Goal: Transaction & Acquisition: Book appointment/travel/reservation

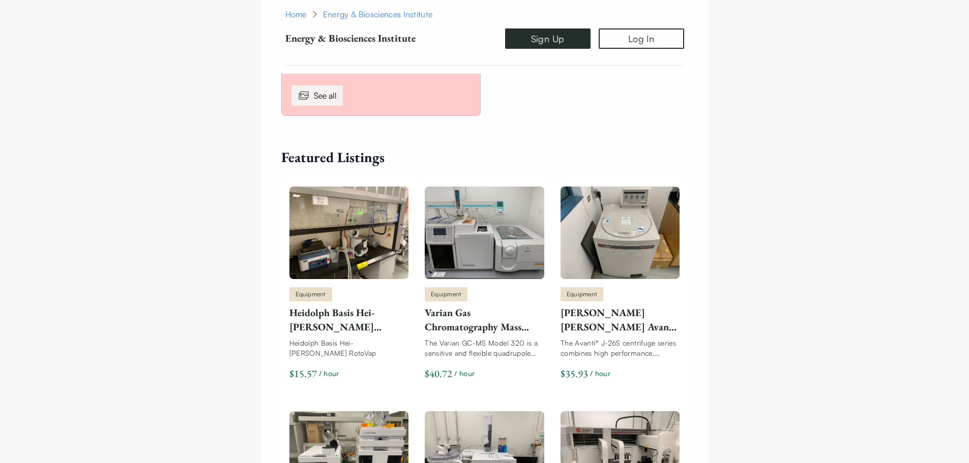
scroll to position [661, 0]
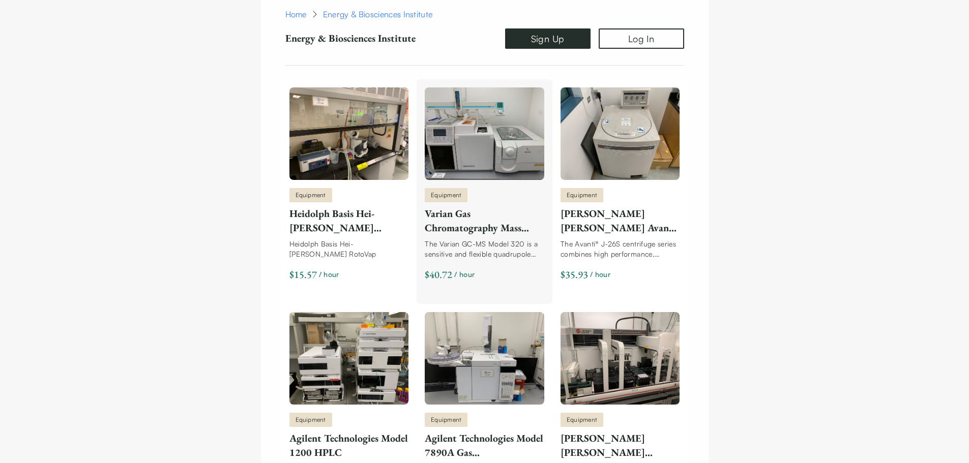
click at [467, 195] on div "Equipment" at bounding box center [446, 195] width 43 height 14
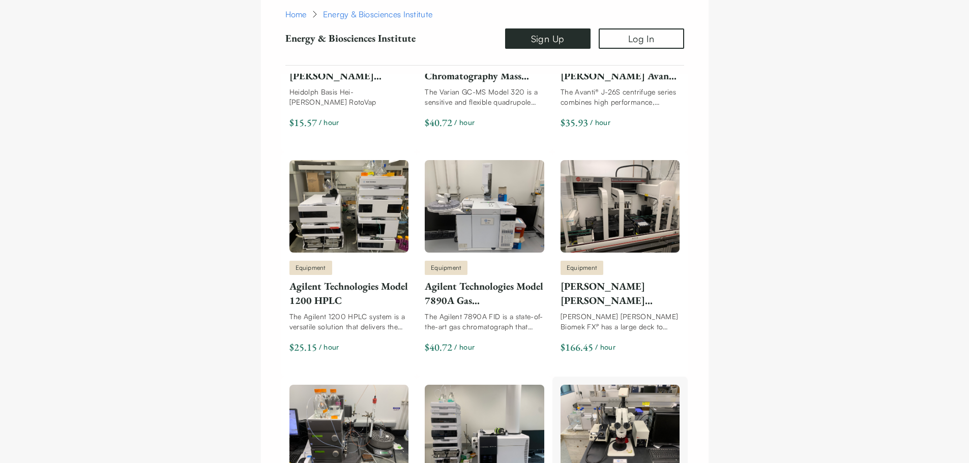
scroll to position [814, 0]
click at [320, 312] on div "The Agilent 1200 HPLC system is a versatile solution that delivers the most eff…" at bounding box center [348, 321] width 119 height 20
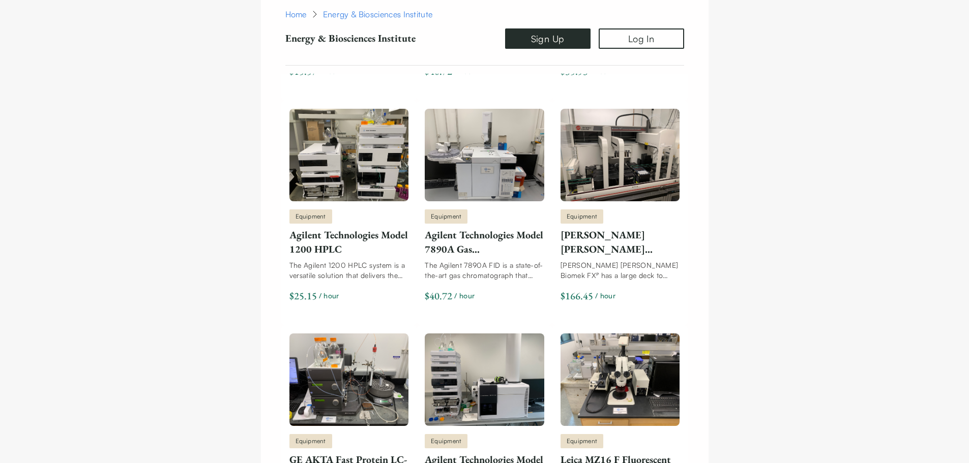
click at [233, 196] on div "Home Energy & Biosciences Institute Energy & Biosciences Institute Sign Up Log …" at bounding box center [484, 351] width 969 height 2338
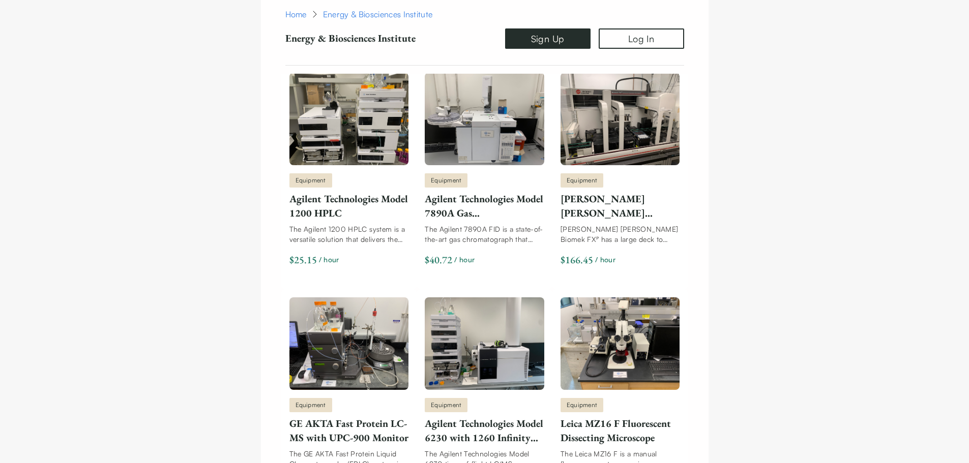
scroll to position [915, 0]
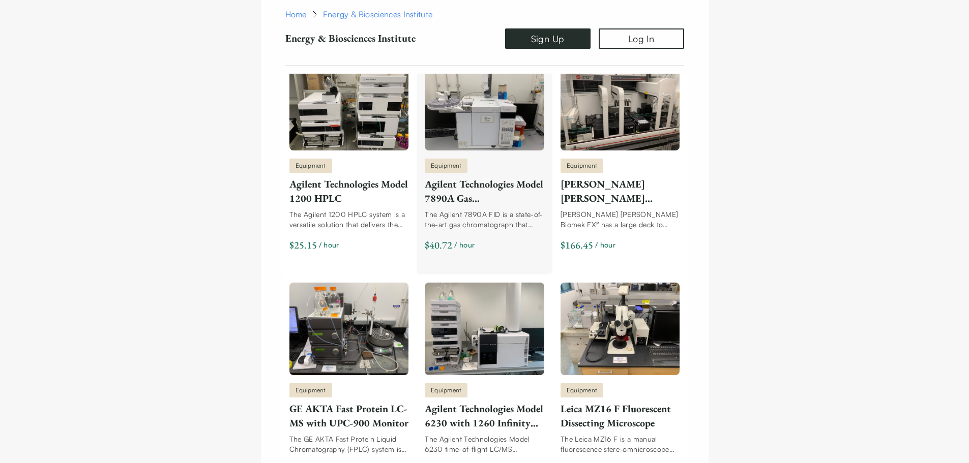
click at [445, 197] on div "Agilent Technologies Model 7890A Gas Chromatography Flame Ionization Detector" at bounding box center [484, 191] width 119 height 28
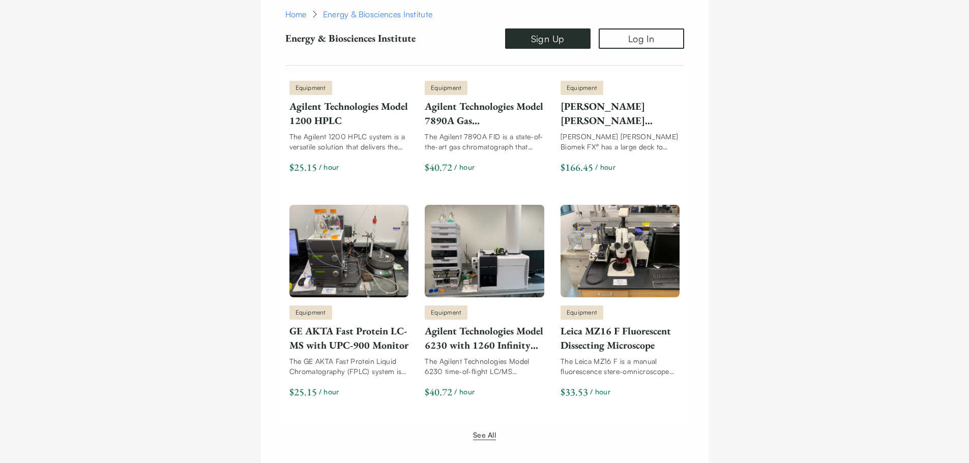
scroll to position [1017, 0]
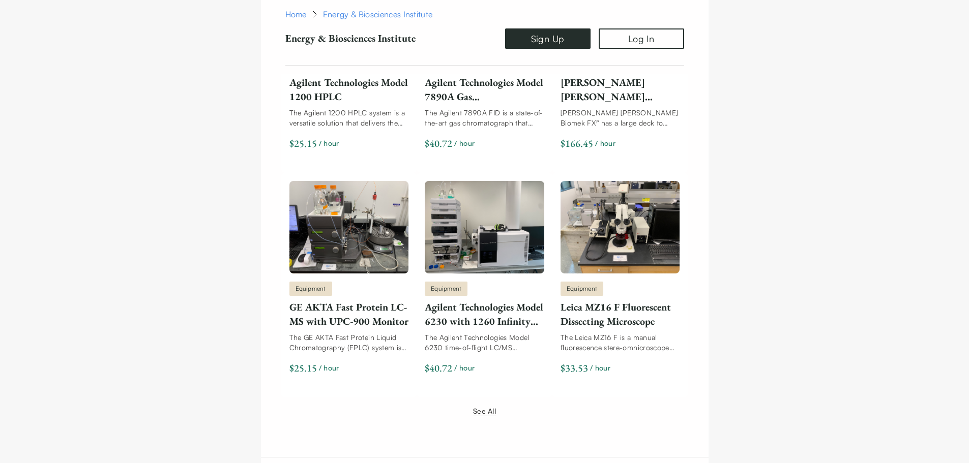
click at [484, 412] on button "See All" at bounding box center [484, 411] width 23 height 11
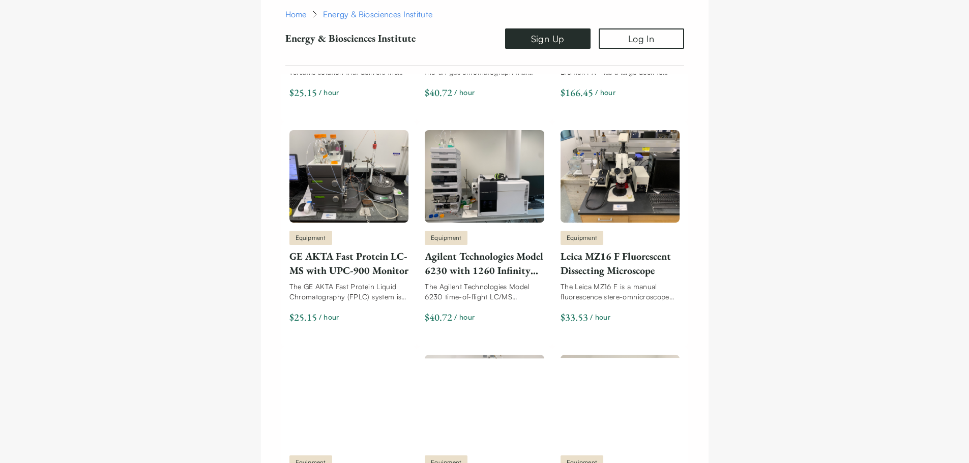
scroll to position [1119, 0]
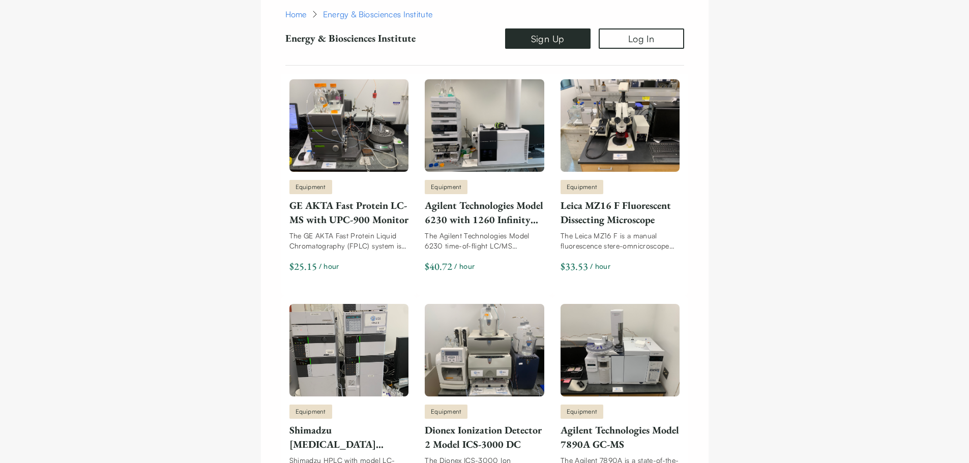
drag, startPoint x: 280, startPoint y: 207, endPoint x: 200, endPoint y: 209, distance: 79.9
drag, startPoint x: 146, startPoint y: 289, endPoint x: 144, endPoint y: 294, distance: 5.5
click at [326, 220] on div "GE AKTA Fast Protein LC-MS with UPC-900 Monitor" at bounding box center [348, 212] width 119 height 28
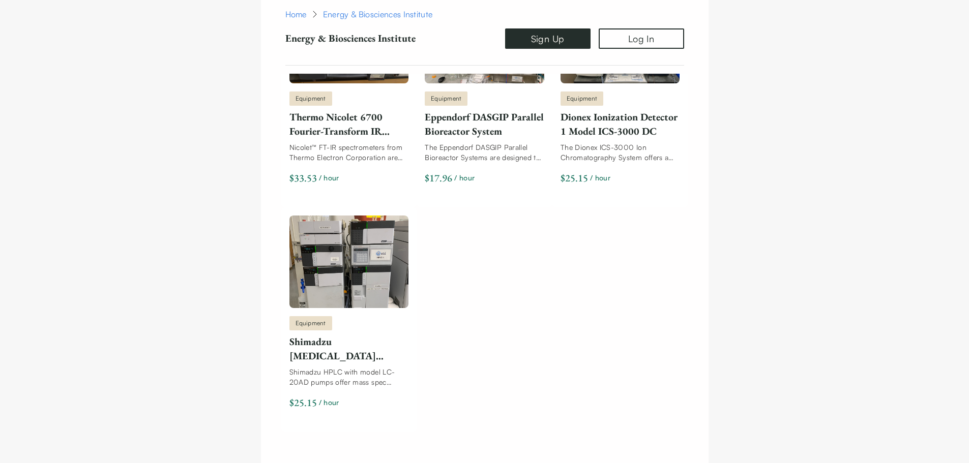
scroll to position [1780, 0]
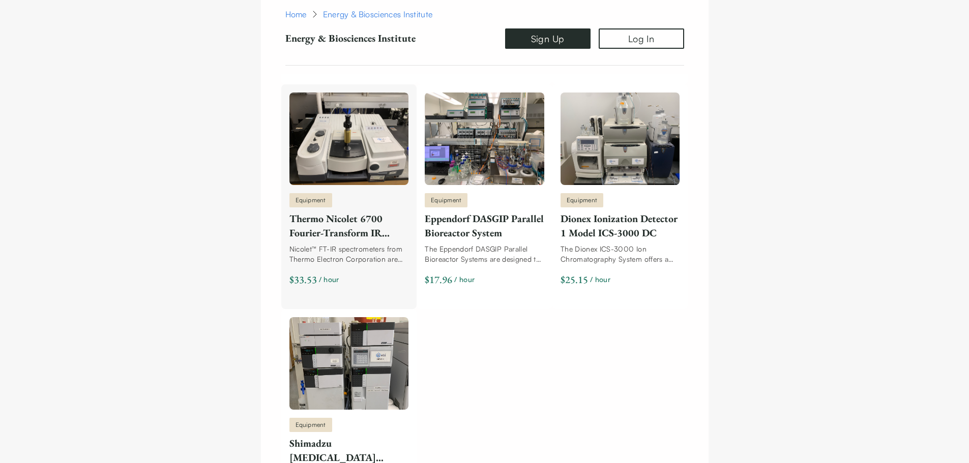
click at [329, 238] on div "Thermo Nicolet 6700 Fourier-Transform IR Spectrometer" at bounding box center [348, 226] width 119 height 28
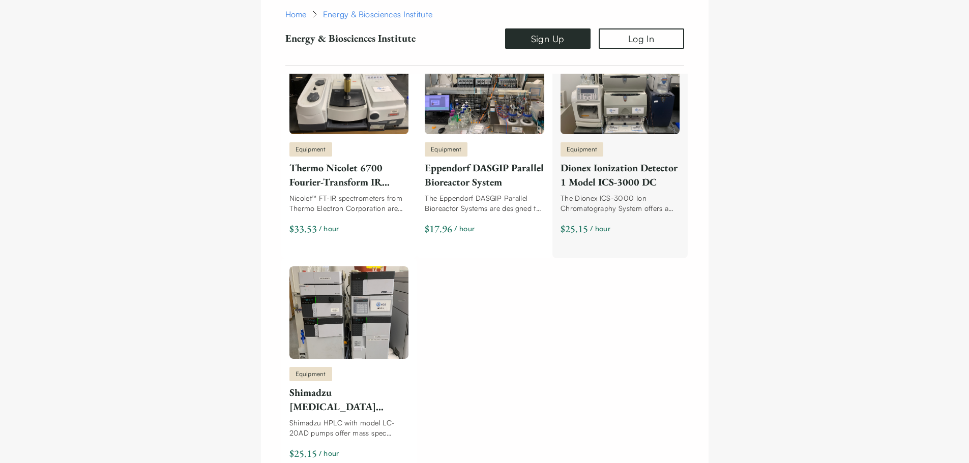
click at [619, 179] on div "Dionex Ionization Detector 1 Model ICS-3000 DC" at bounding box center [619, 175] width 119 height 28
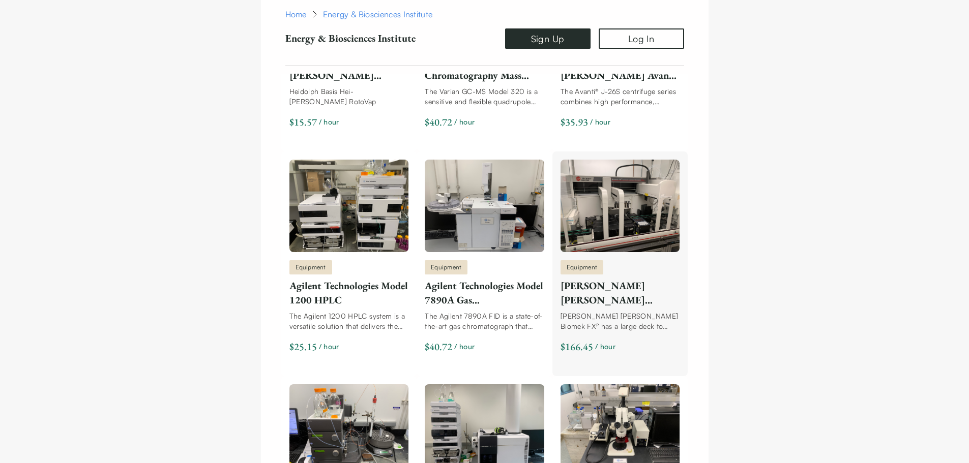
scroll to position [966, 0]
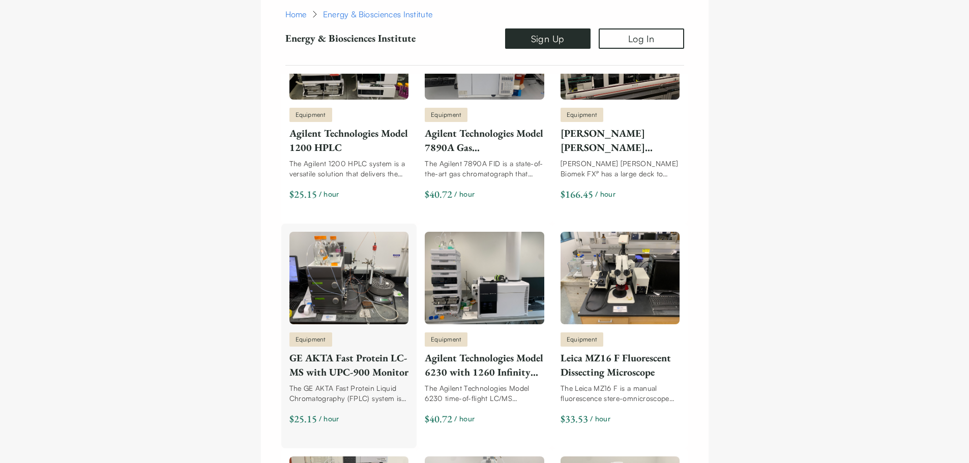
click at [364, 364] on div "GE AKTA Fast Protein LC-MS with UPC-900 Monitor" at bounding box center [348, 365] width 119 height 28
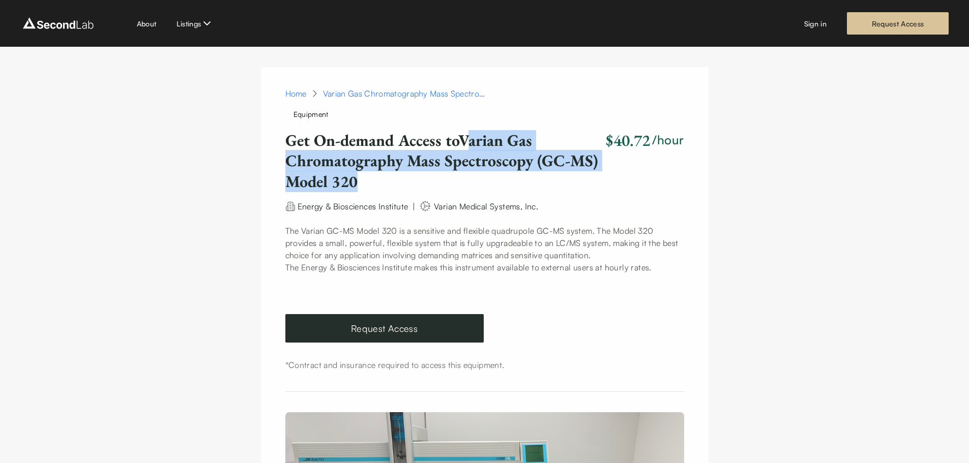
drag, startPoint x: 474, startPoint y: 140, endPoint x: 354, endPoint y: 179, distance: 125.6
click at [354, 179] on h1 "Get On-demand Access to Varian Gas Chromatography Mass Spectroscopy (GC-MS) Mod…" at bounding box center [443, 161] width 317 height 62
copy h1 "arian Gas Chromatography Mass Spectroscopy (GC-MS) Model 320"
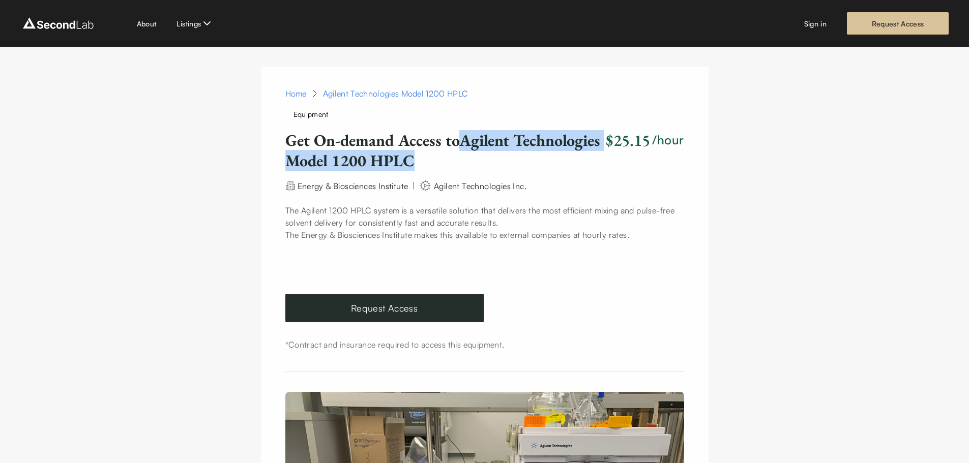
drag, startPoint x: 469, startPoint y: 153, endPoint x: 503, endPoint y: 164, distance: 35.2
click at [502, 165] on h1 "Get On-demand Access to Agilent Technologies Model 1200 HPLC" at bounding box center [443, 150] width 317 height 41
copy h1 "Agilent Technologies Model 1200 HPLC"
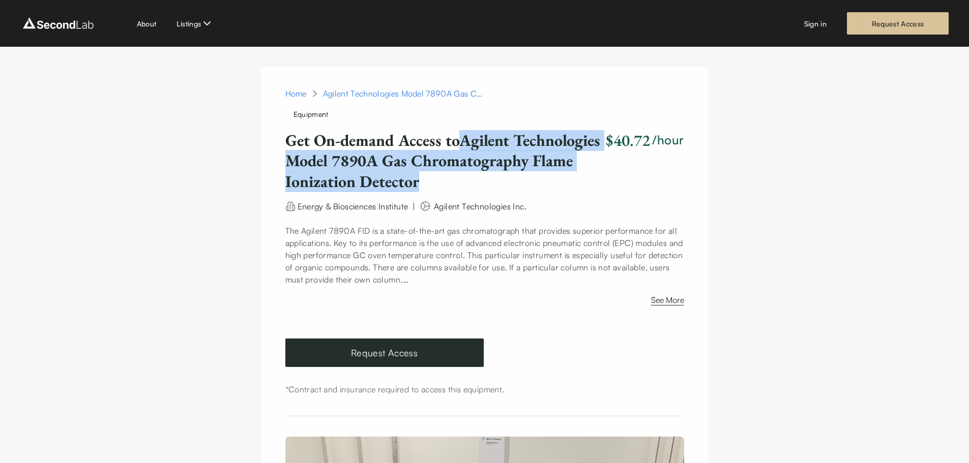
drag, startPoint x: 468, startPoint y: 141, endPoint x: 585, endPoint y: 178, distance: 123.2
click at [585, 178] on h1 "Get On-demand Access to Agilent Technologies Model 7890A Gas Chromatography Fla…" at bounding box center [443, 161] width 317 height 62
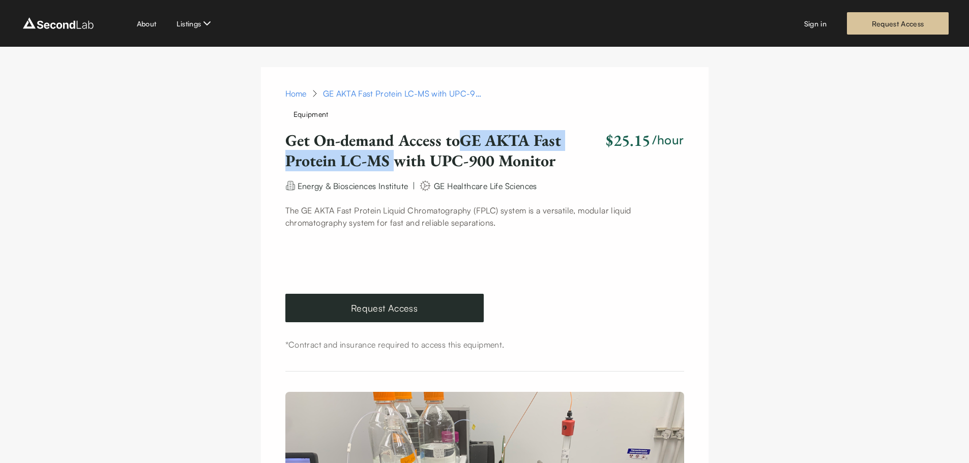
drag, startPoint x: 467, startPoint y: 143, endPoint x: 392, endPoint y: 166, distance: 79.1
click at [392, 166] on h1 "Get On-demand Access to GE AKTA Fast Protein LC-MS with UPC-900 Monitor" at bounding box center [443, 150] width 317 height 41
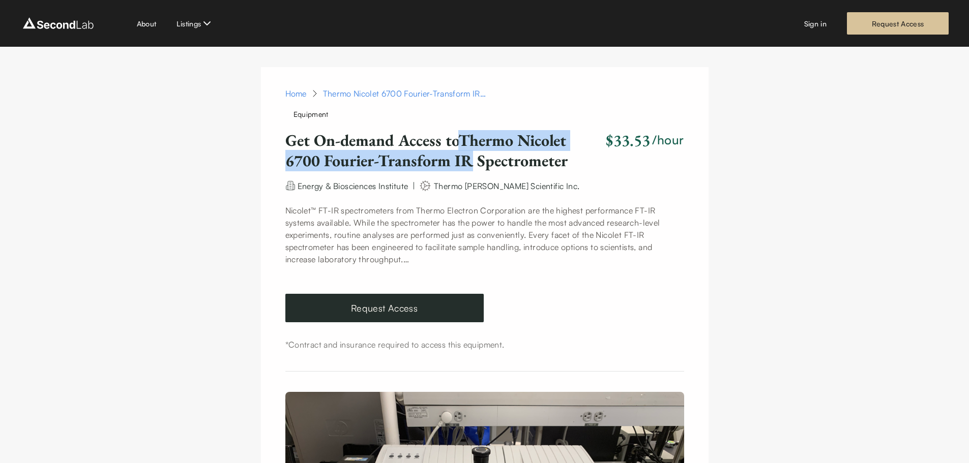
drag, startPoint x: 466, startPoint y: 142, endPoint x: 468, endPoint y: 161, distance: 18.9
click at [468, 161] on h1 "Get On-demand Access to Thermo Nicolet 6700 Fourier-Transform IR Spectrometer" at bounding box center [443, 150] width 317 height 41
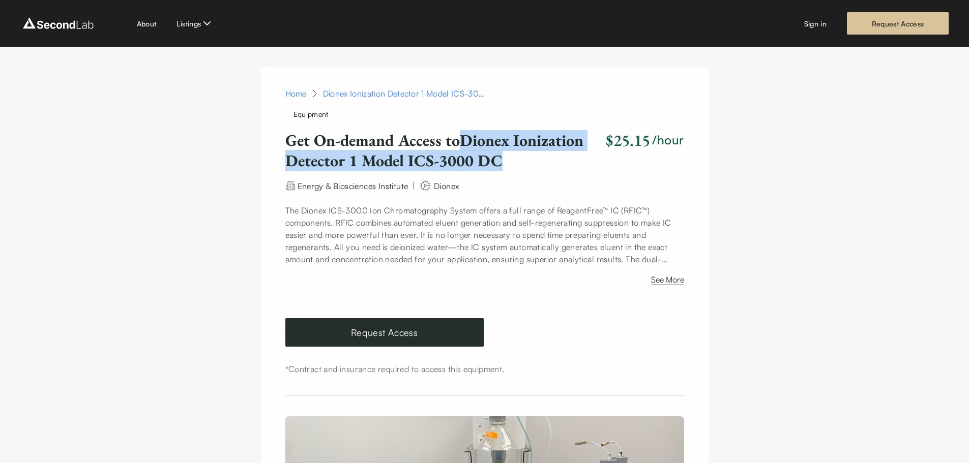
drag, startPoint x: 464, startPoint y: 136, endPoint x: 506, endPoint y: 156, distance: 46.2
click at [506, 157] on h1 "Get On-demand Access to Dionex Ionization Detector 1 Model ICS-3000 DC" at bounding box center [443, 150] width 317 height 41
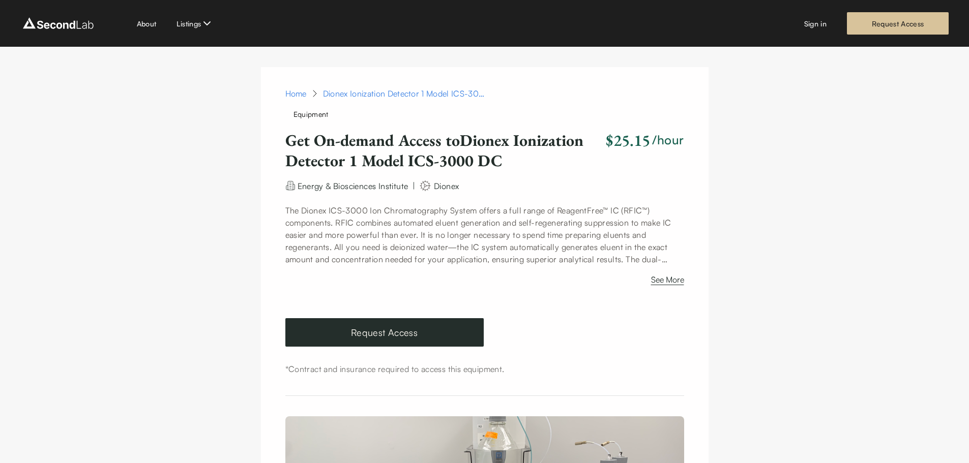
drag, startPoint x: 267, startPoint y: 200, endPoint x: 219, endPoint y: 190, distance: 49.3
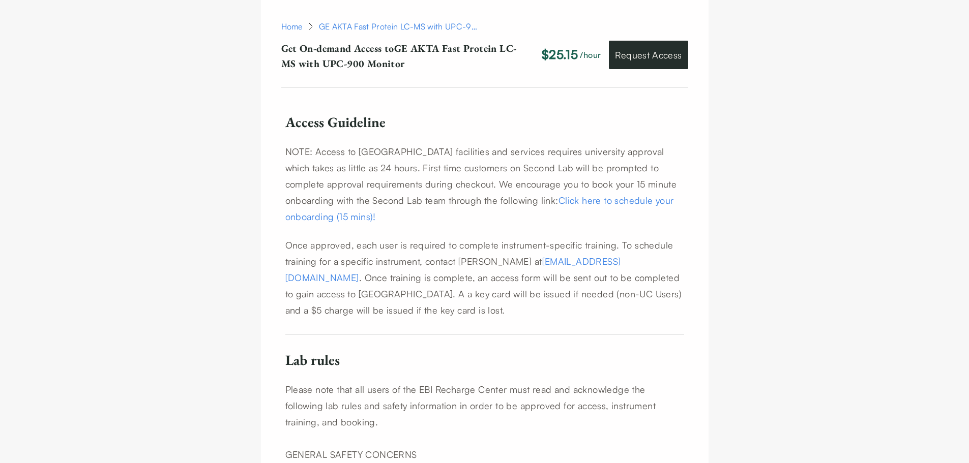
scroll to position [712, 0]
